Goal: Book appointment/travel/reservation

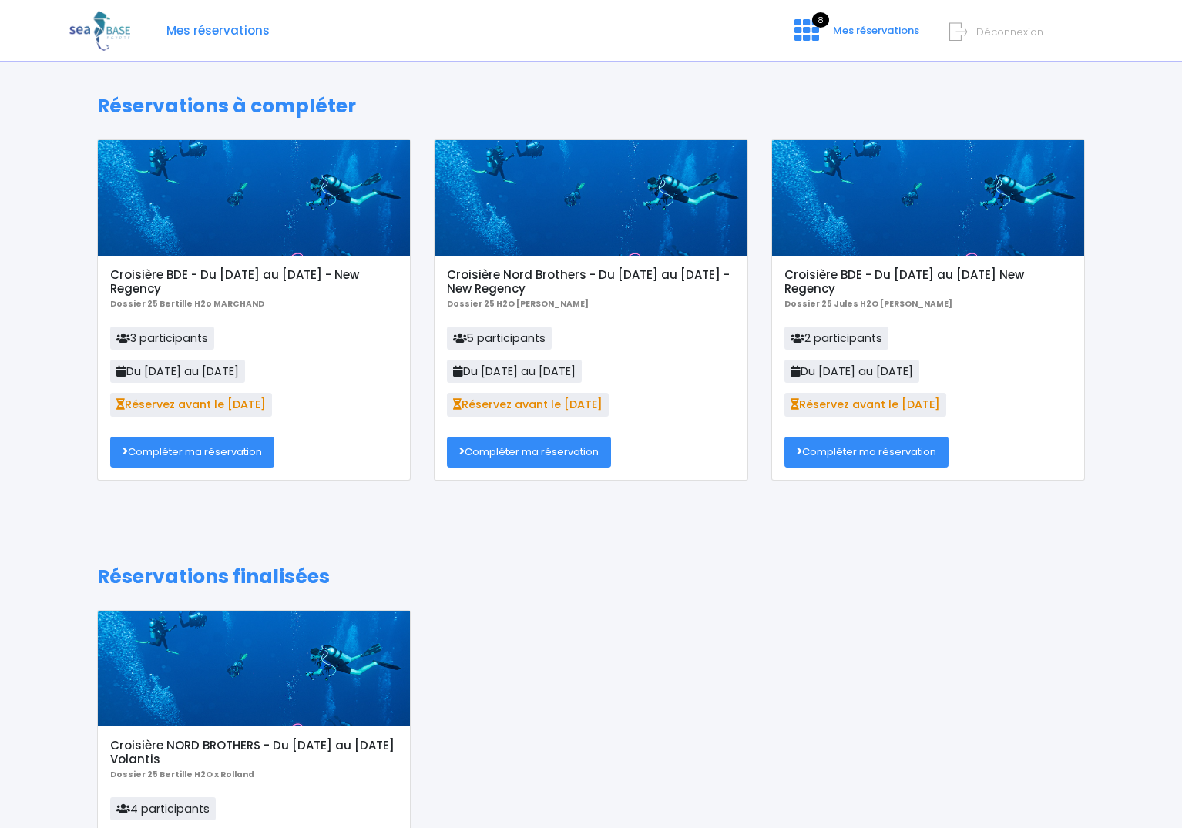
click at [860, 413] on span "Réservez avant le [DATE]" at bounding box center [865, 404] width 162 height 23
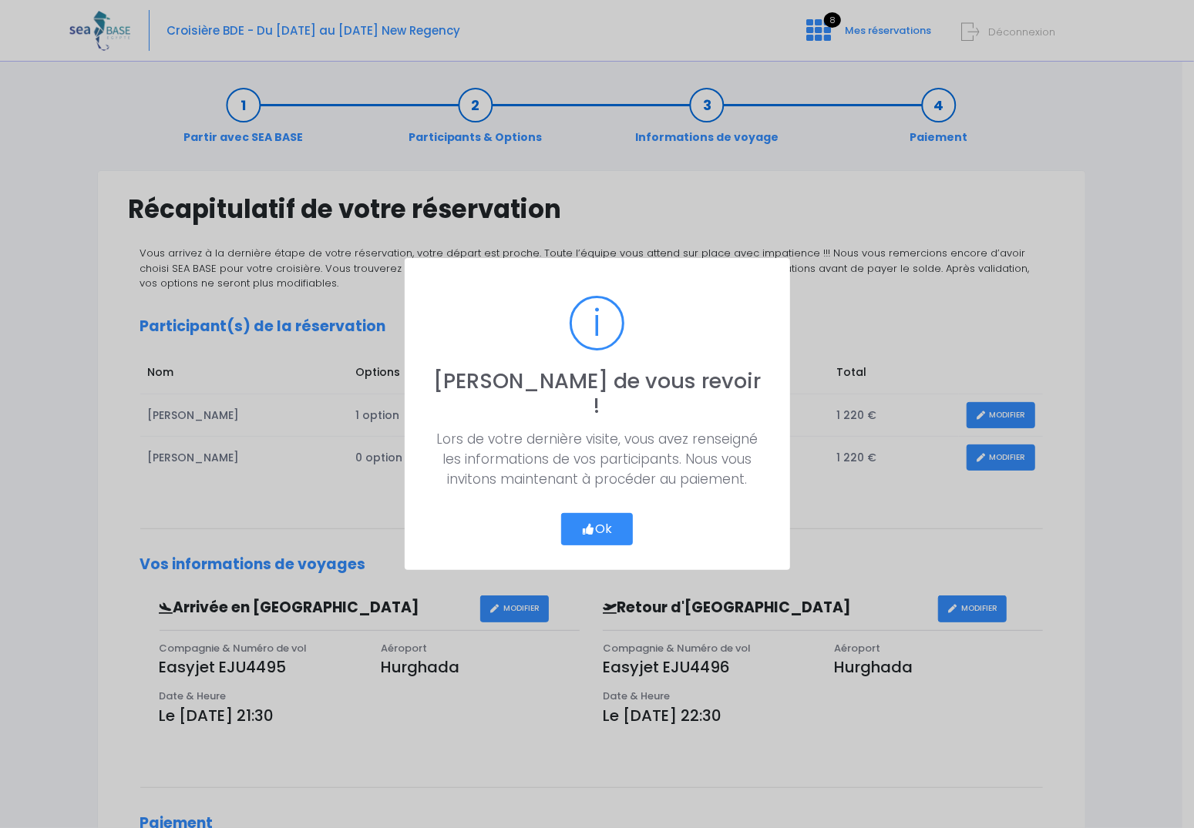
click at [631, 516] on button "Ok" at bounding box center [597, 529] width 72 height 32
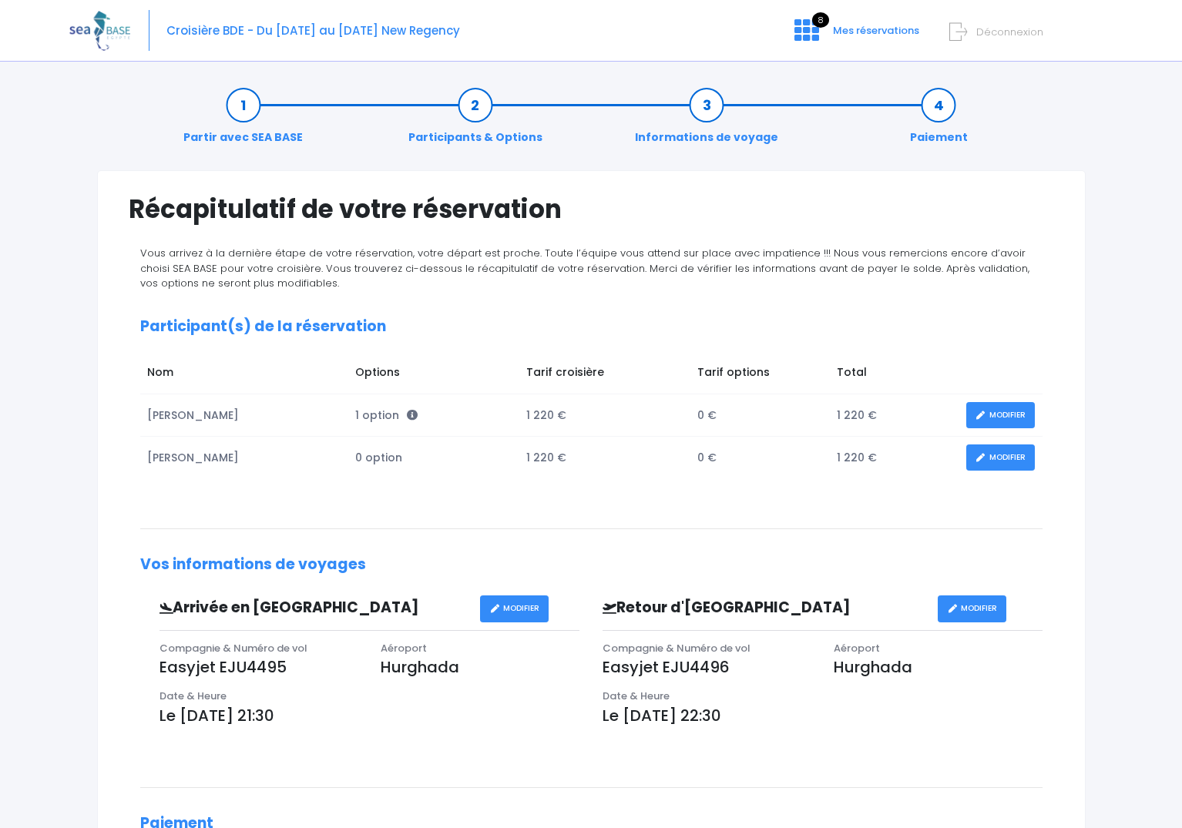
scroll to position [77, 0]
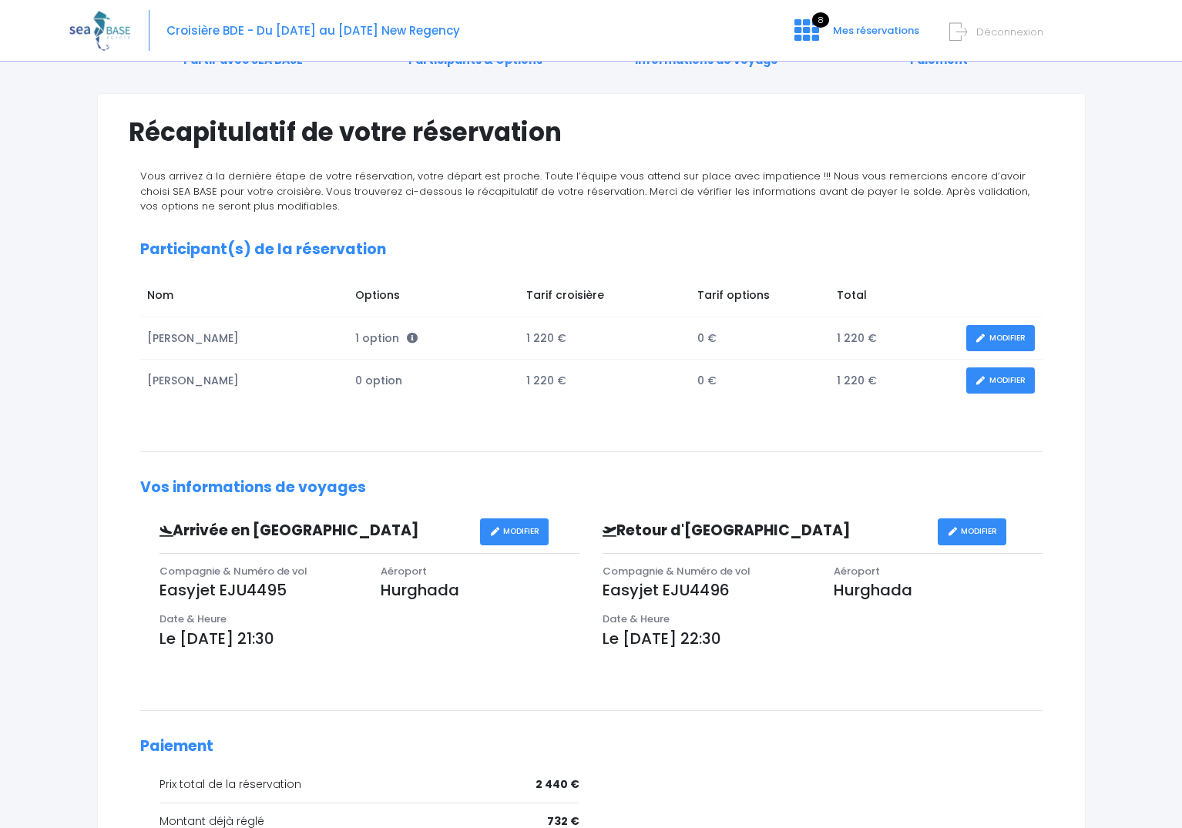
click at [526, 384] on td "1 220 €" at bounding box center [604, 381] width 171 height 42
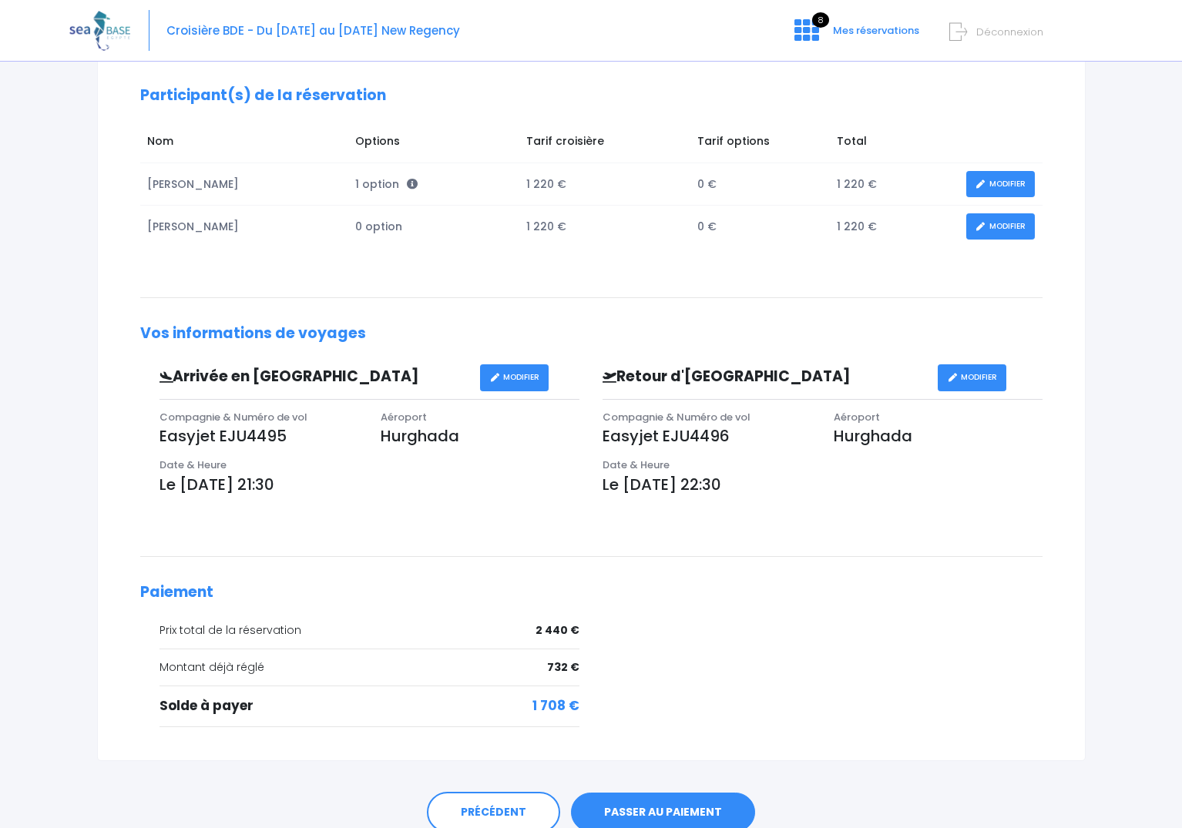
scroll to position [293, 0]
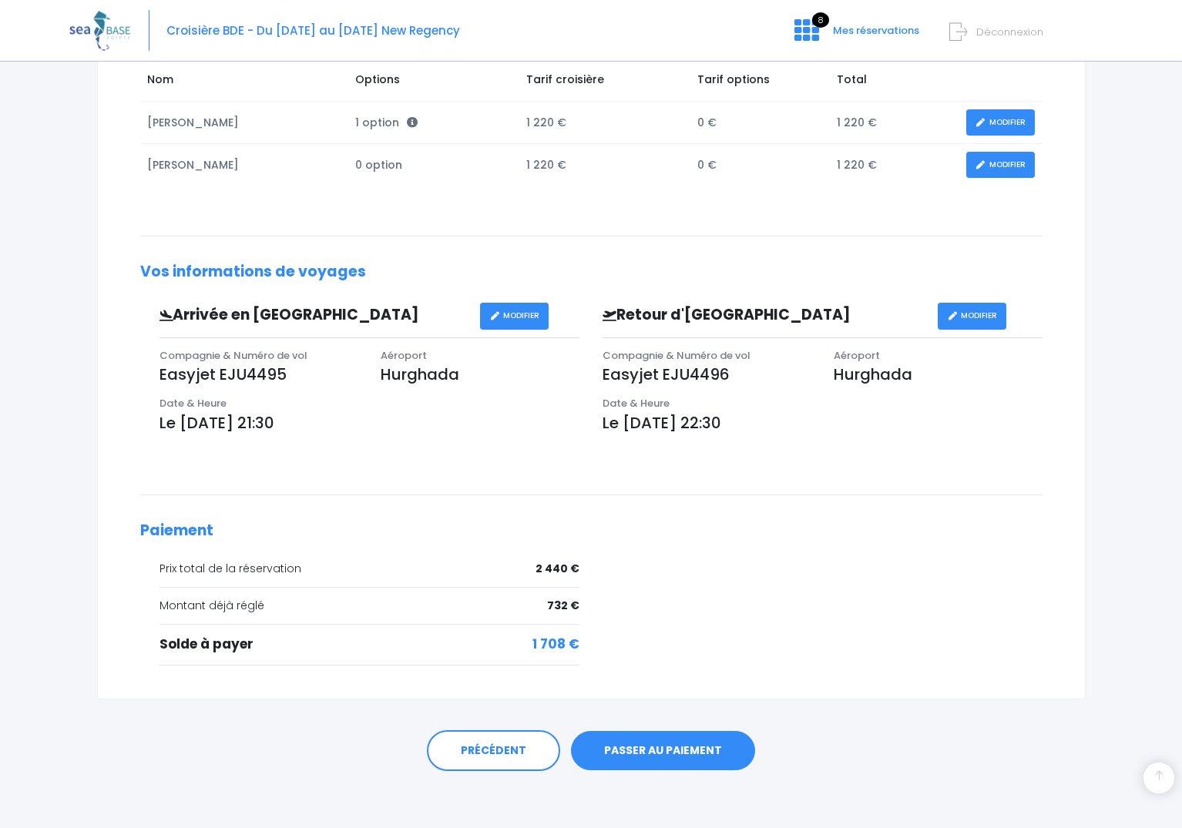
click at [635, 742] on link "PASSER AU PAIEMENT" at bounding box center [663, 751] width 184 height 40
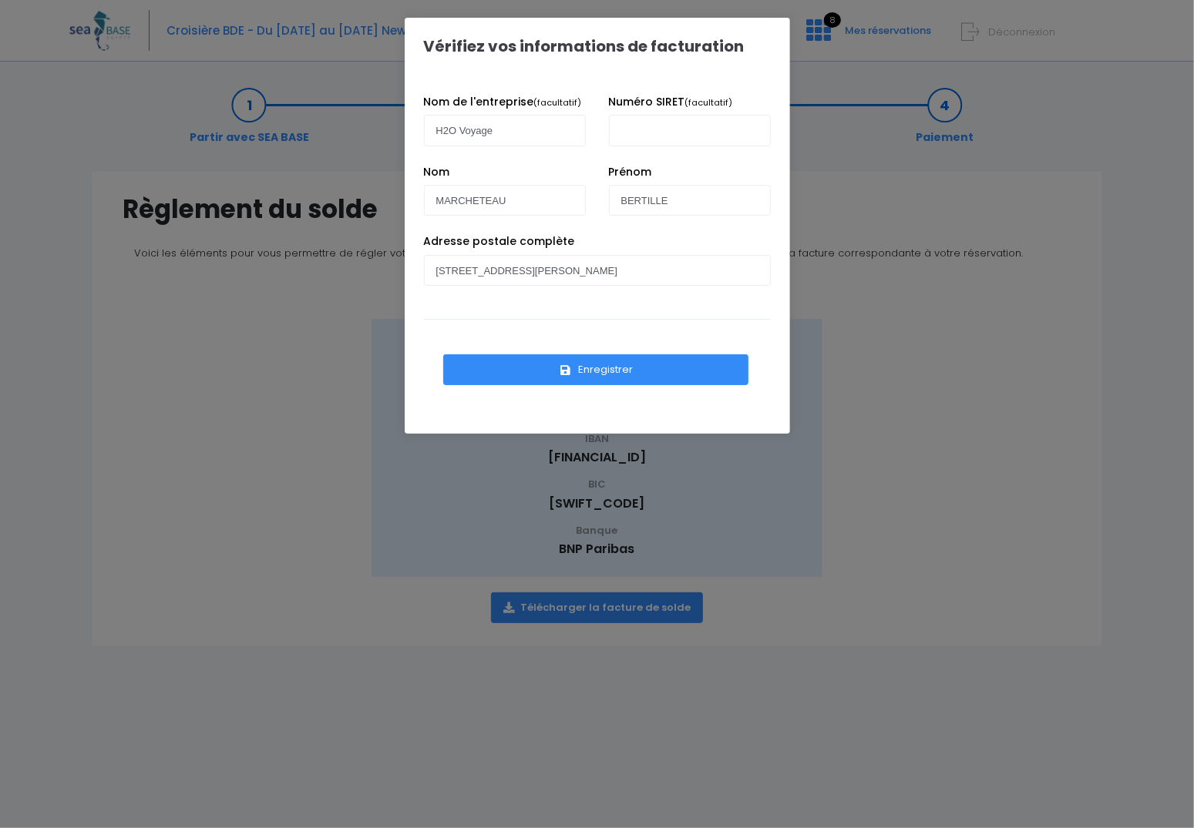
click at [889, 218] on div "Vérifiez vos informations de facturation Nom de l'entreprise (facultatif) H2O V…" at bounding box center [597, 414] width 1194 height 828
drag, startPoint x: 548, startPoint y: 194, endPoint x: 427, endPoint y: 194, distance: 121.0
click at [427, 194] on input "MARCHETEAU" at bounding box center [505, 200] width 162 height 31
type input "FOURNEAU"
type input "Jules"
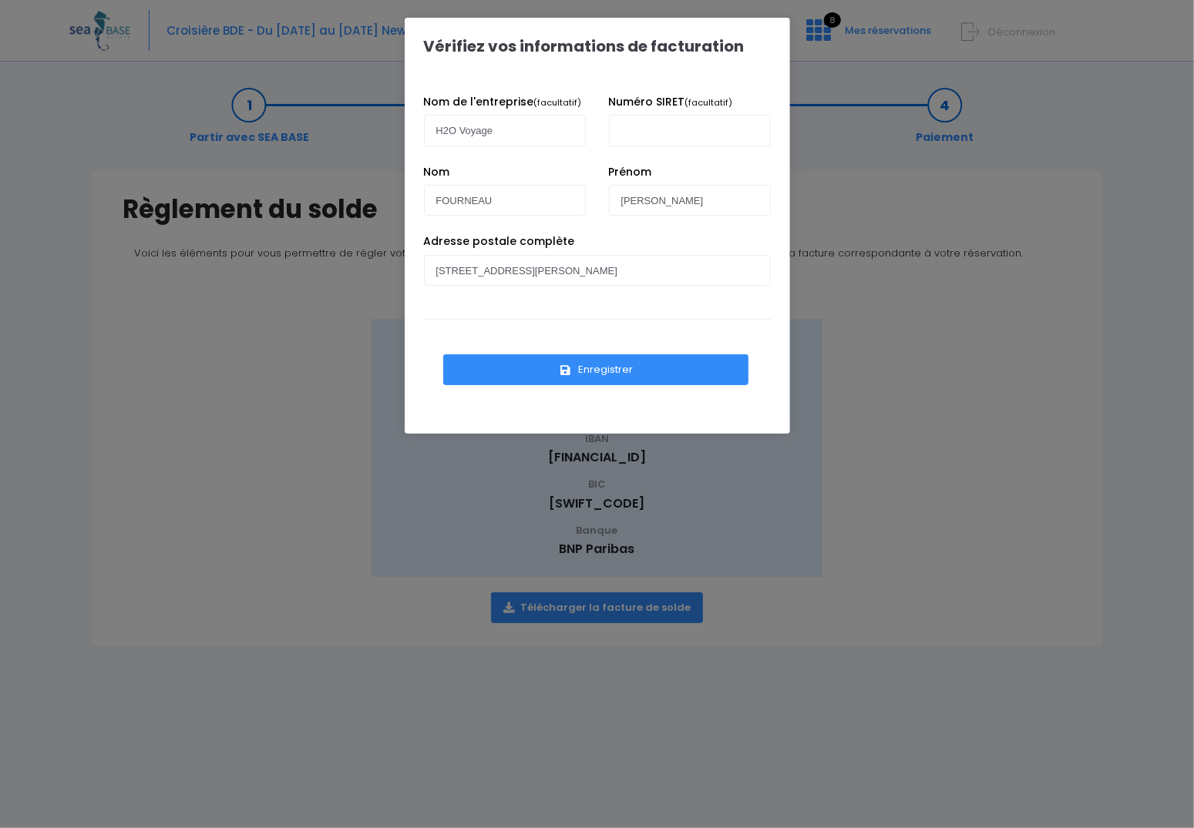
click at [595, 358] on button "Enregistrer" at bounding box center [596, 369] width 306 height 31
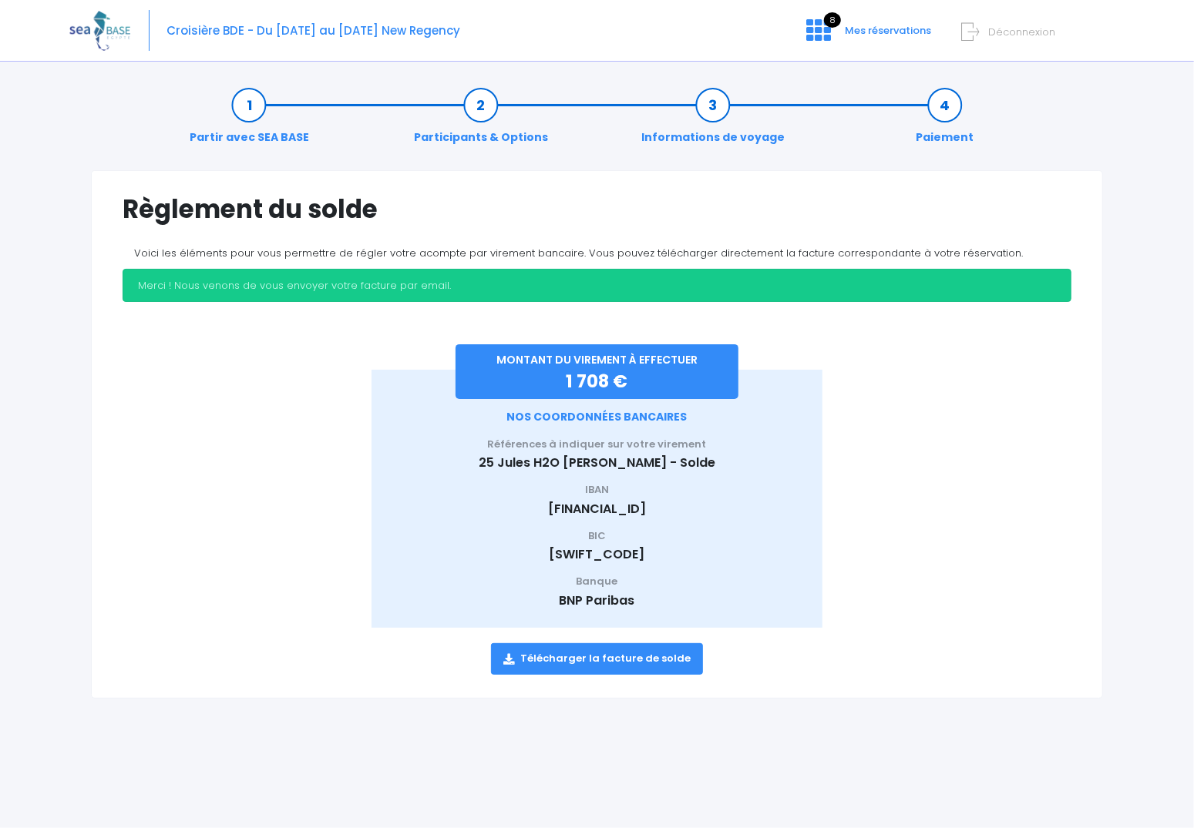
click at [493, 108] on link "Participants & Options" at bounding box center [481, 121] width 150 height 49
